Goal: Check status: Check status

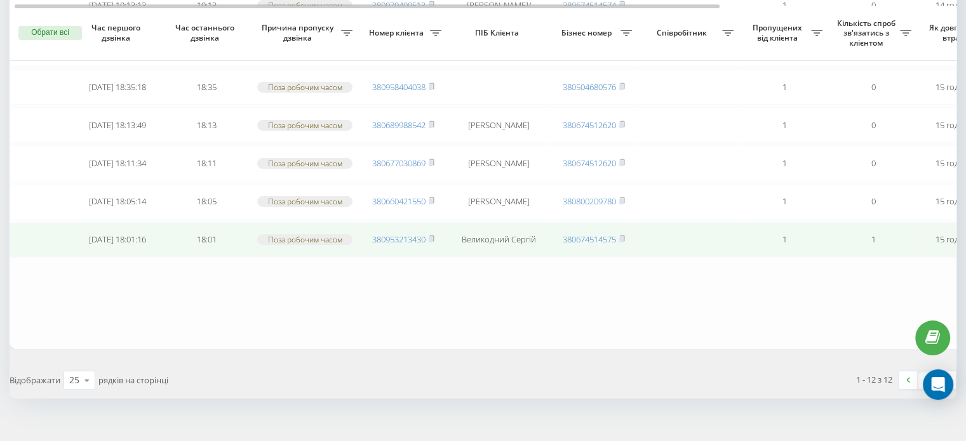
scroll to position [409, 0]
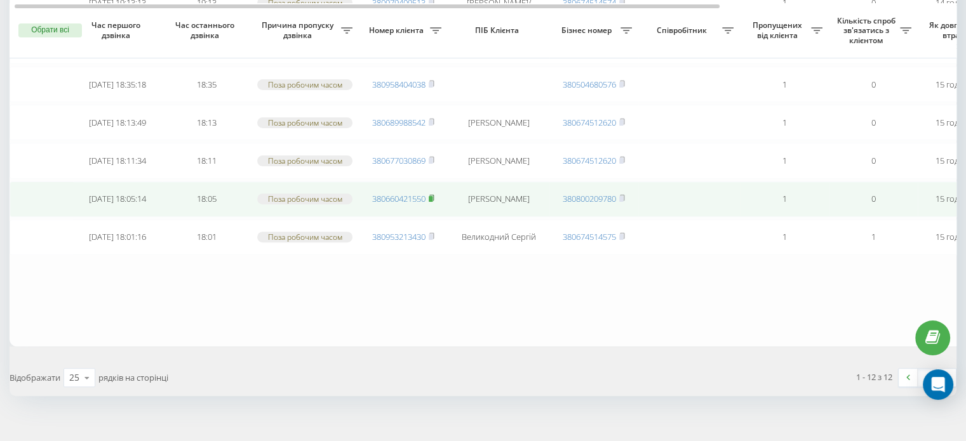
click at [432, 196] on rect at bounding box center [431, 199] width 4 height 6
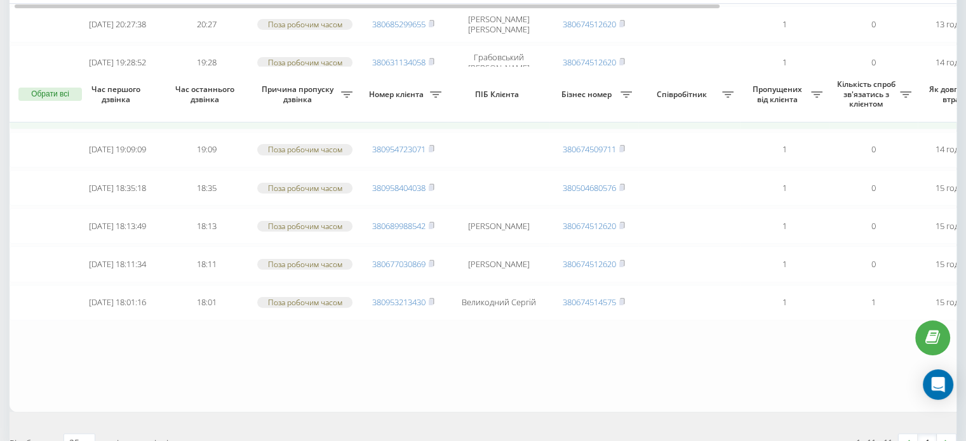
scroll to position [371, 0]
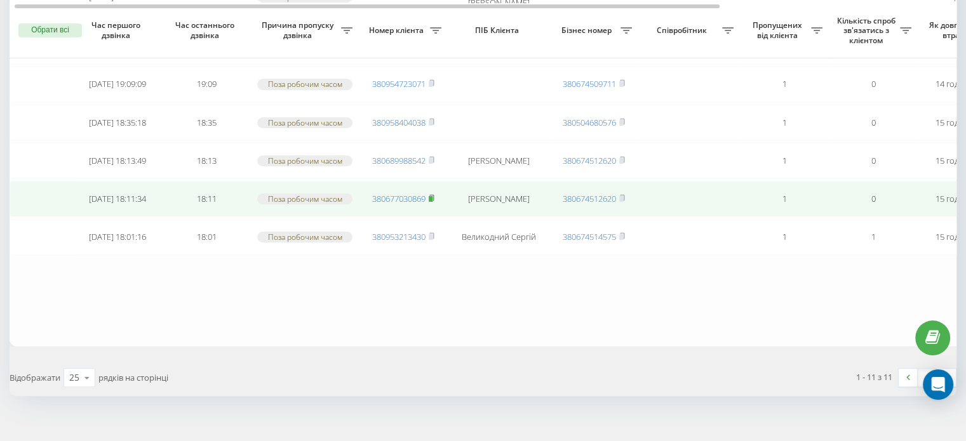
click at [431, 196] on rect at bounding box center [431, 199] width 4 height 6
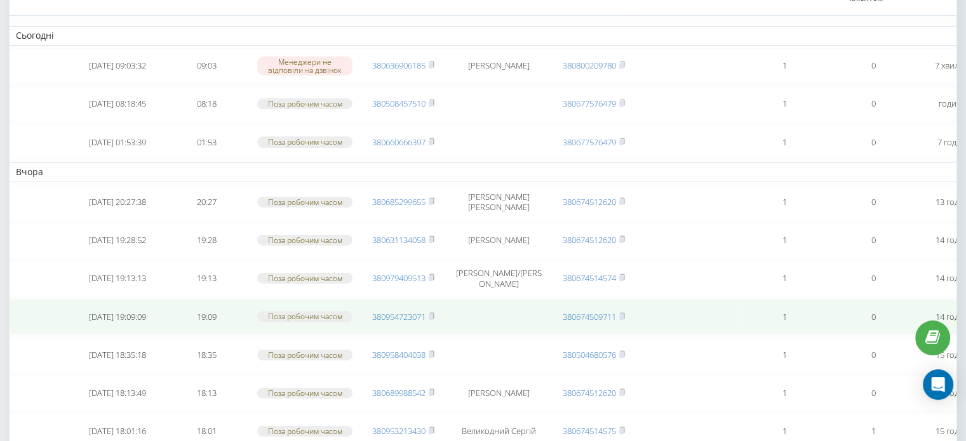
scroll to position [190, 0]
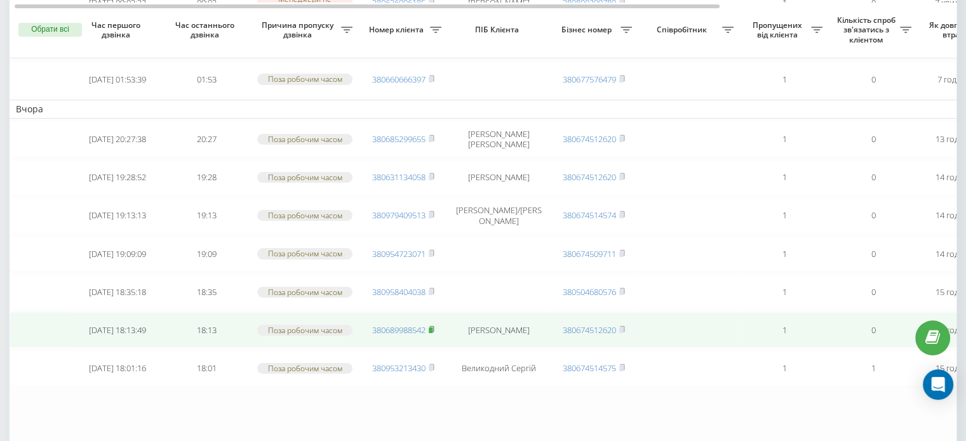
click at [430, 328] on rect at bounding box center [431, 331] width 4 height 6
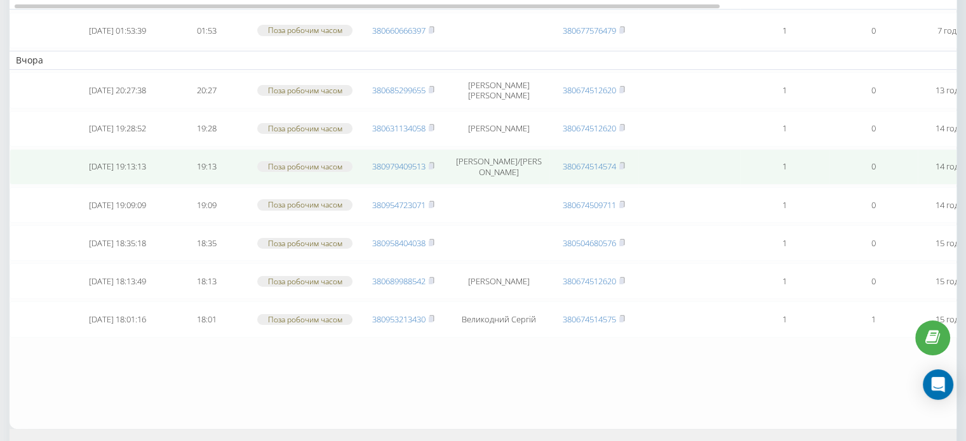
scroll to position [317, 0]
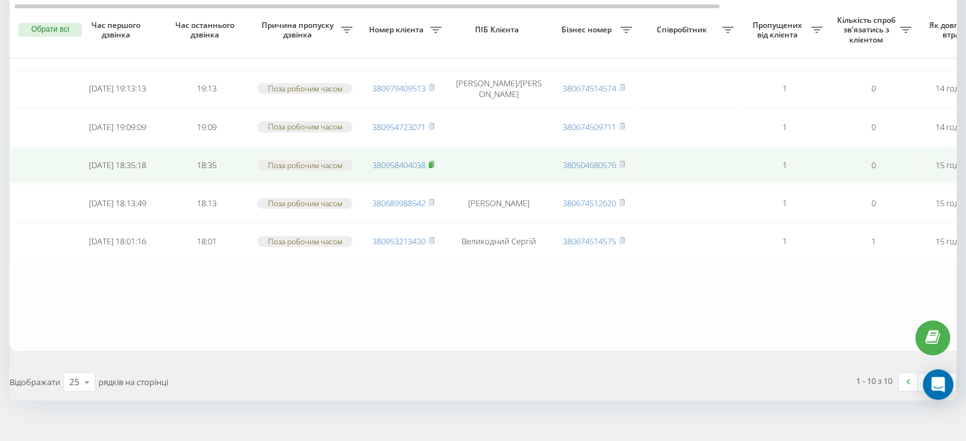
click at [432, 163] on rect at bounding box center [431, 166] width 4 height 6
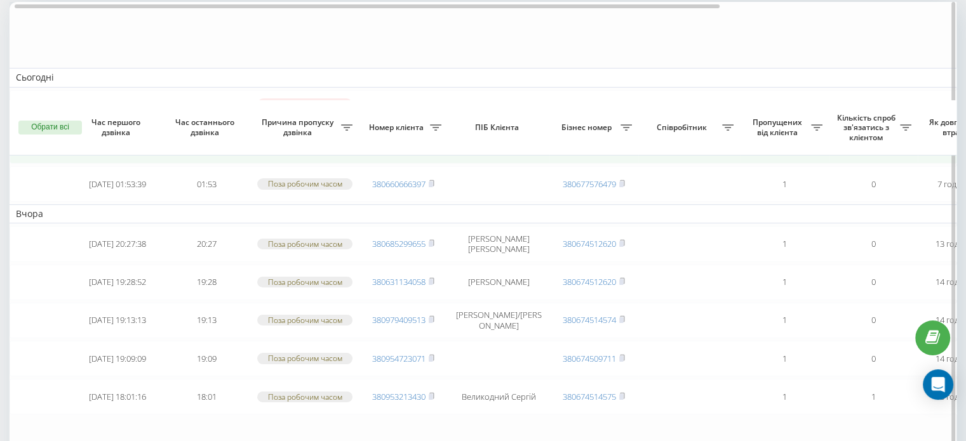
scroll to position [190, 0]
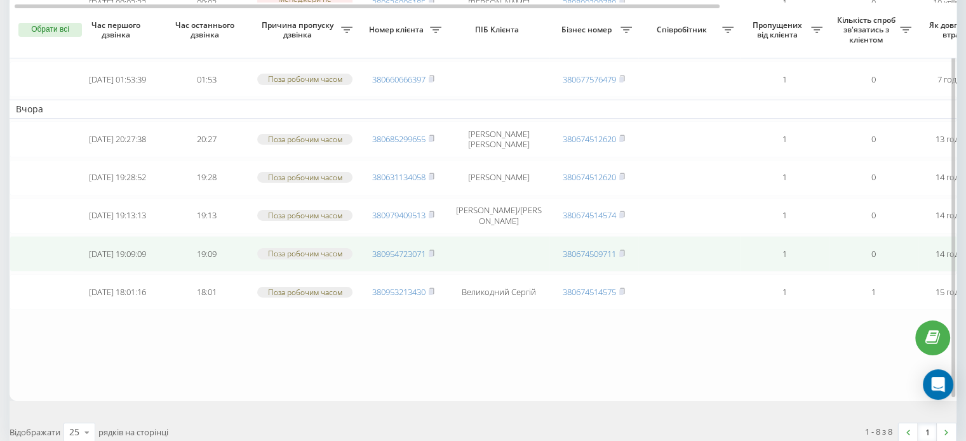
click at [429, 252] on span "380954723071" at bounding box center [403, 253] width 62 height 11
click at [432, 251] on rect at bounding box center [431, 254] width 4 height 6
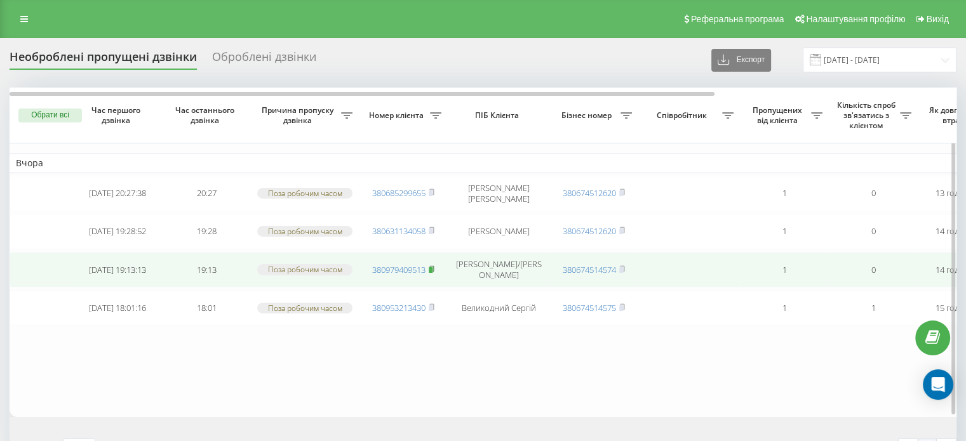
click at [432, 267] on rect at bounding box center [431, 270] width 4 height 6
click at [432, 268] on rect at bounding box center [431, 270] width 4 height 6
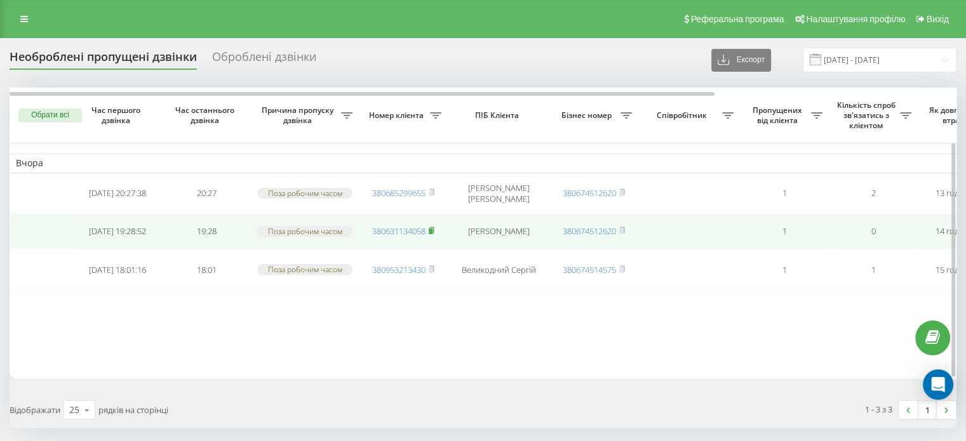
click at [434, 230] on icon at bounding box center [431, 230] width 4 height 6
